Goal: Check status: Check status

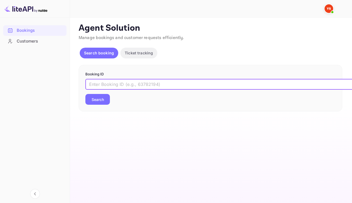
click at [122, 90] on input "text" at bounding box center [220, 84] width 270 height 11
paste input "8932894"
type input "8932894"
click at [107, 105] on button "Search" at bounding box center [97, 99] width 25 height 11
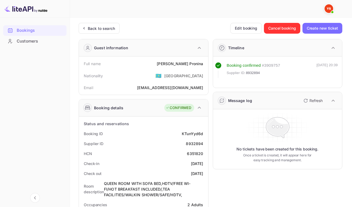
click at [193, 73] on div "🇰🇿 [GEOGRAPHIC_DATA]" at bounding box center [180, 76] width 48 height 10
drag, startPoint x: 202, startPoint y: 66, endPoint x: 174, endPoint y: 66, distance: 27.8
click at [174, 66] on div "[PERSON_NAME]" at bounding box center [180, 64] width 46 height 6
copy div "[PERSON_NAME]"
drag, startPoint x: 181, startPoint y: 138, endPoint x: 202, endPoint y: 139, distance: 21.1
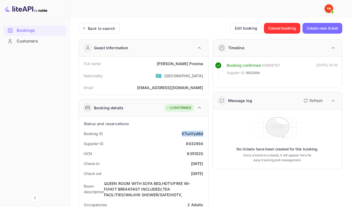
click at [202, 137] on div "KTunYyd6d" at bounding box center [192, 134] width 21 height 6
copy div "KTunYyd6d"
click at [192, 147] on div "8932894" at bounding box center [194, 144] width 17 height 6
copy div "8932894"
